Goal: Task Accomplishment & Management: Manage account settings

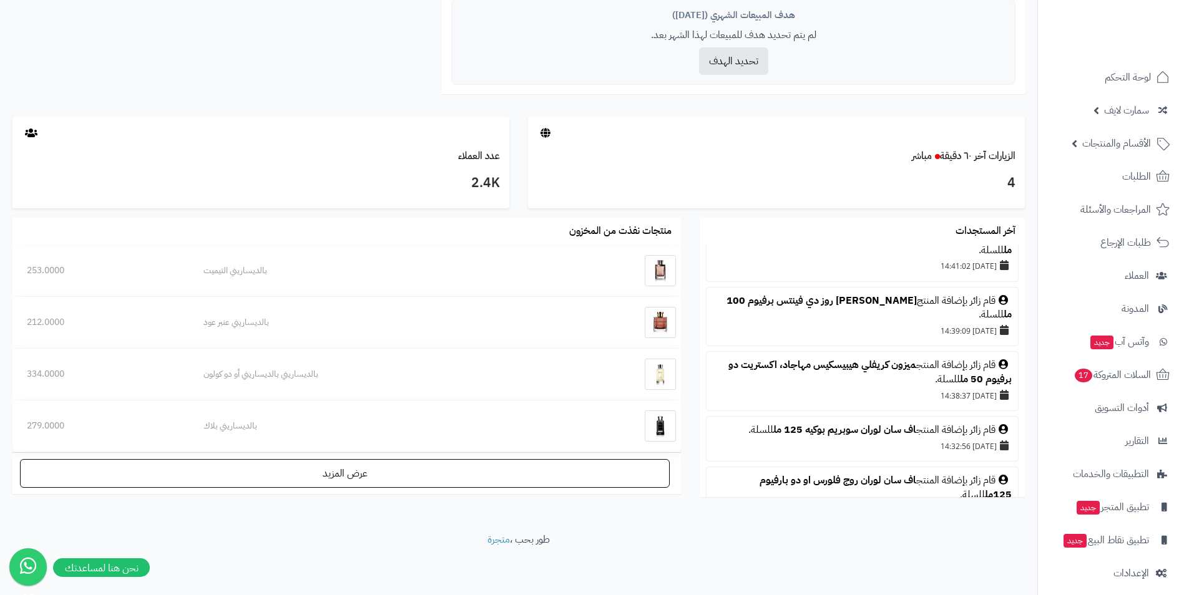
scroll to position [404, 0]
click at [788, 301] on link "[PERSON_NAME] روز دي فينتس برفيوم 100 مل" at bounding box center [868, 308] width 285 height 29
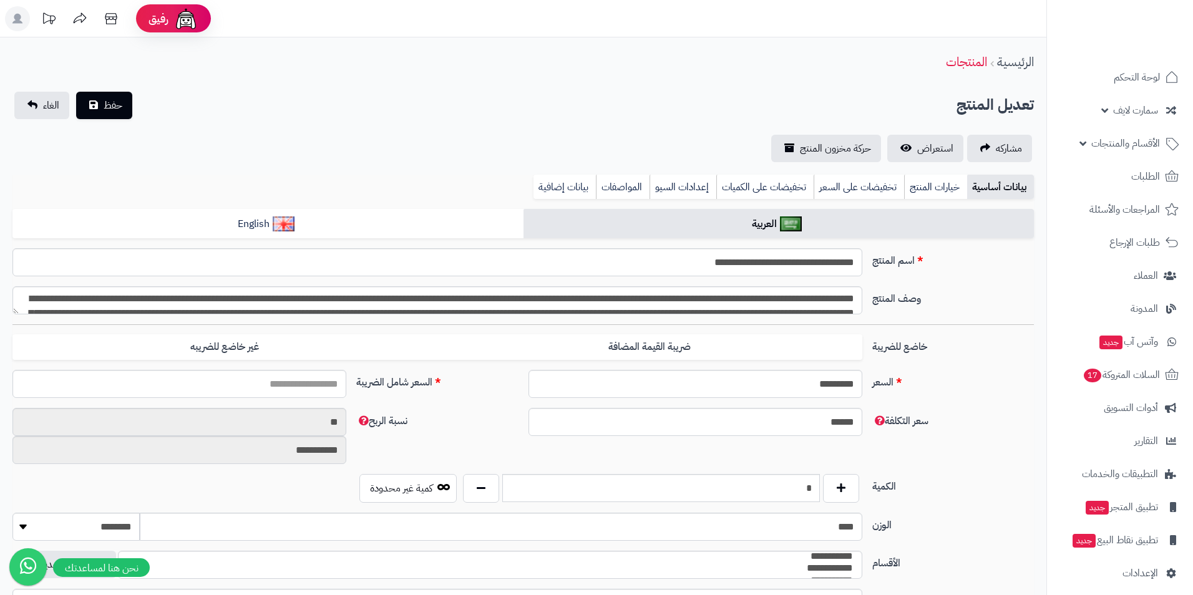
type input "*******"
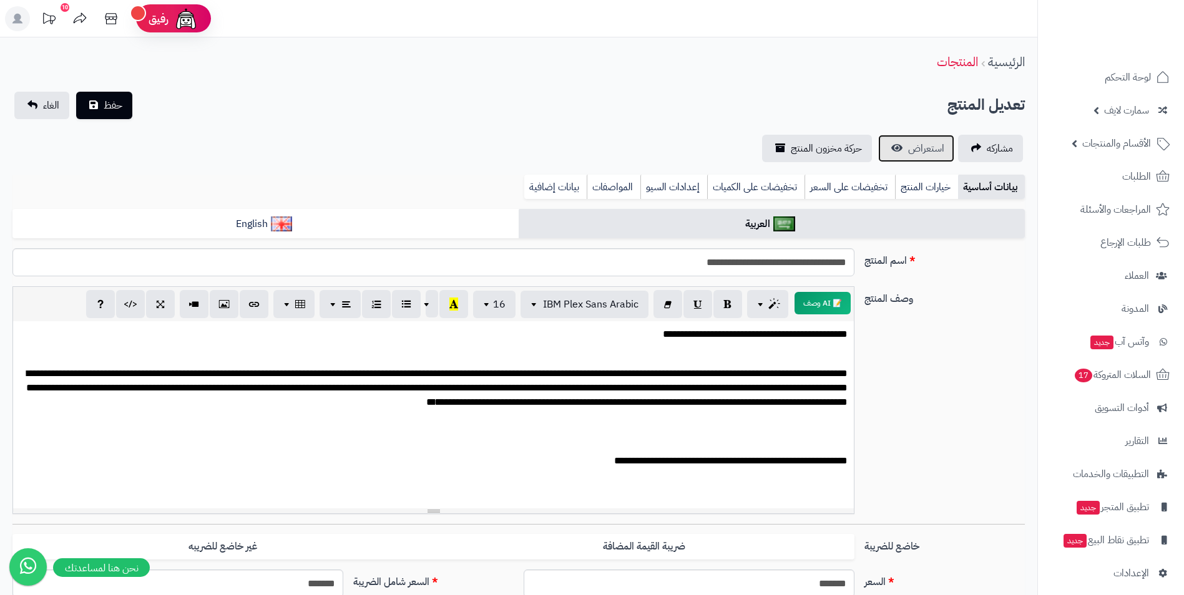
click at [917, 144] on span "استعراض" at bounding box center [926, 148] width 36 height 15
